Goal: Obtain resource: Obtain resource

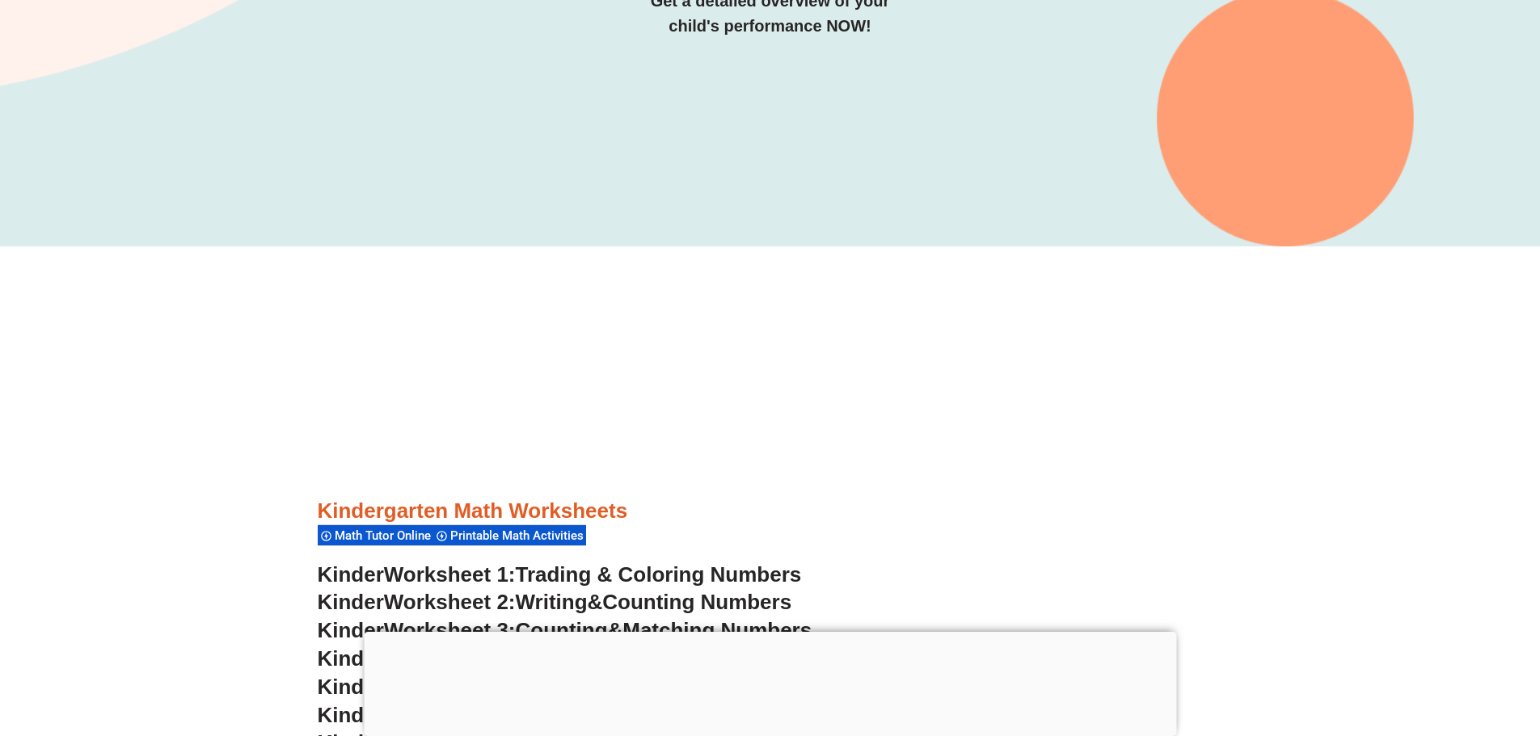
scroll to position [448, 0]
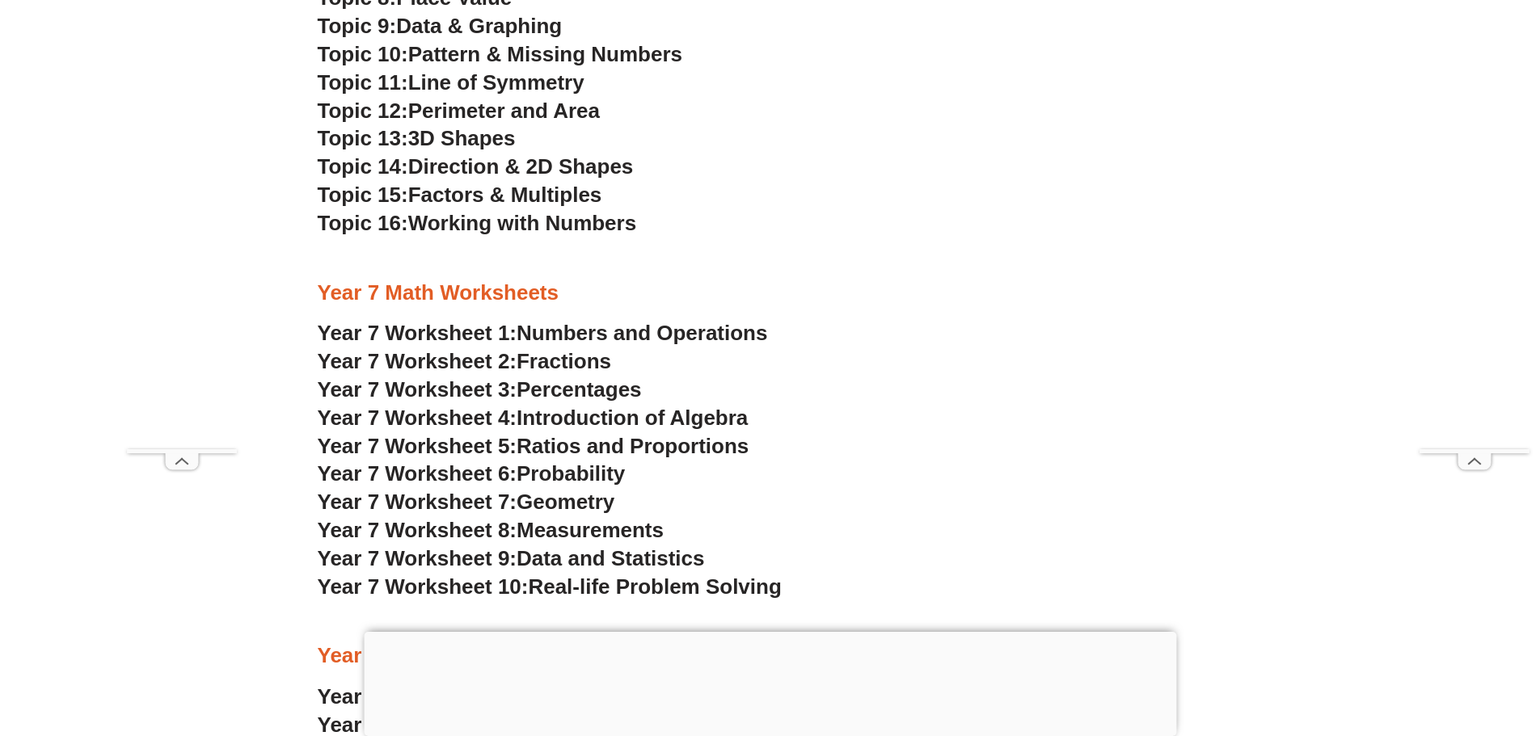
scroll to position [4817, 0]
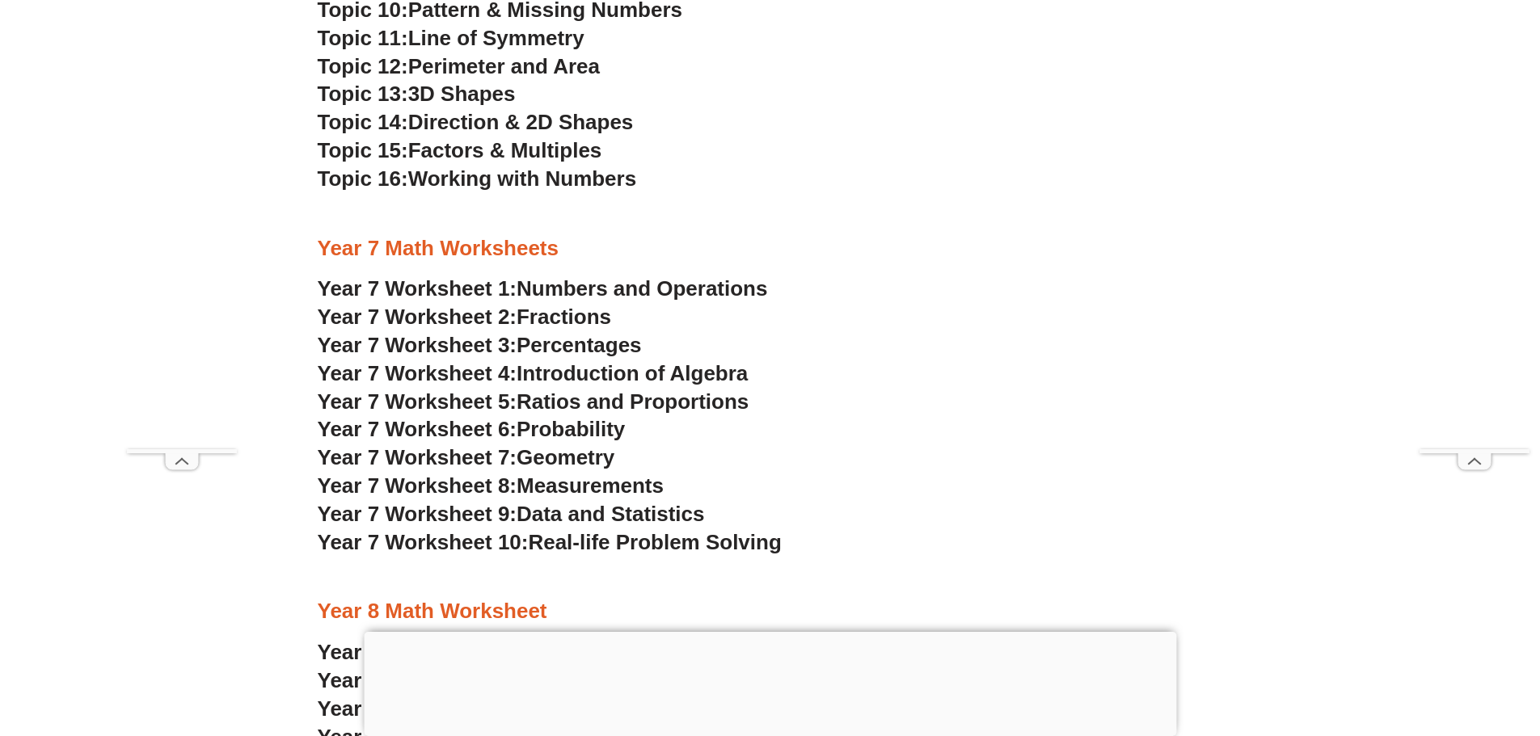
click at [720, 284] on span "Numbers and Operations" at bounding box center [641, 288] width 251 height 24
